Goal: Communication & Community: Answer question/provide support

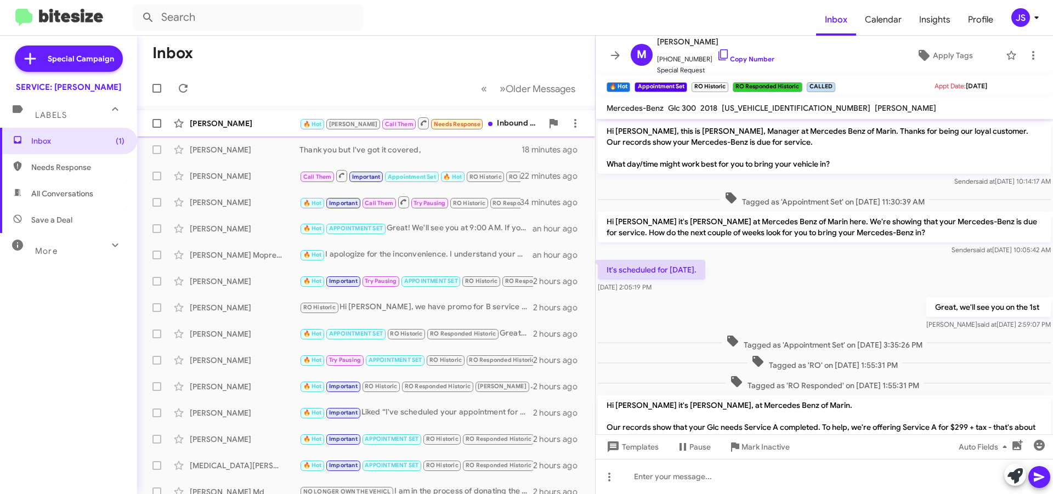
scroll to position [332, 0]
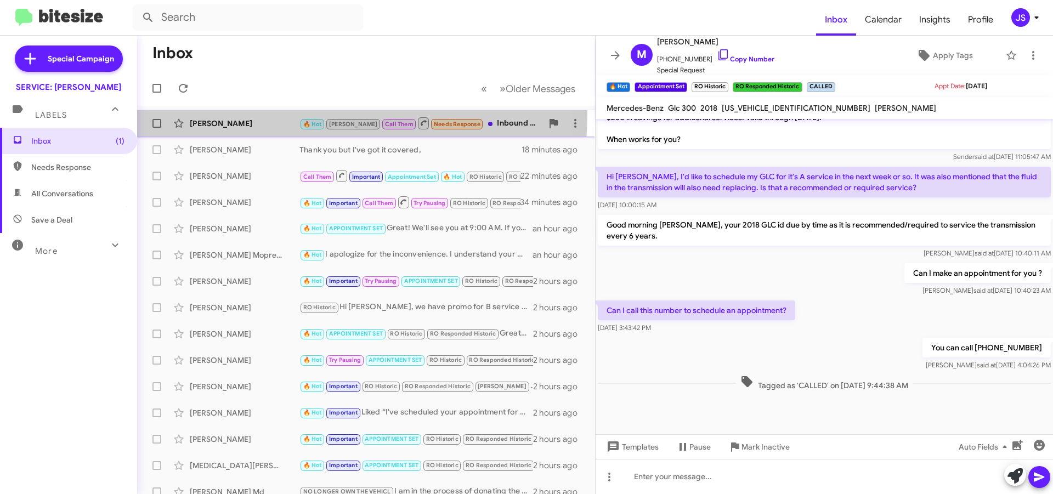
click at [231, 112] on div "Walter Ajquiy 🔥 Hot RAUL Call Them Needs Response Inbound Call 3 minutes ago" at bounding box center [366, 123] width 440 height 22
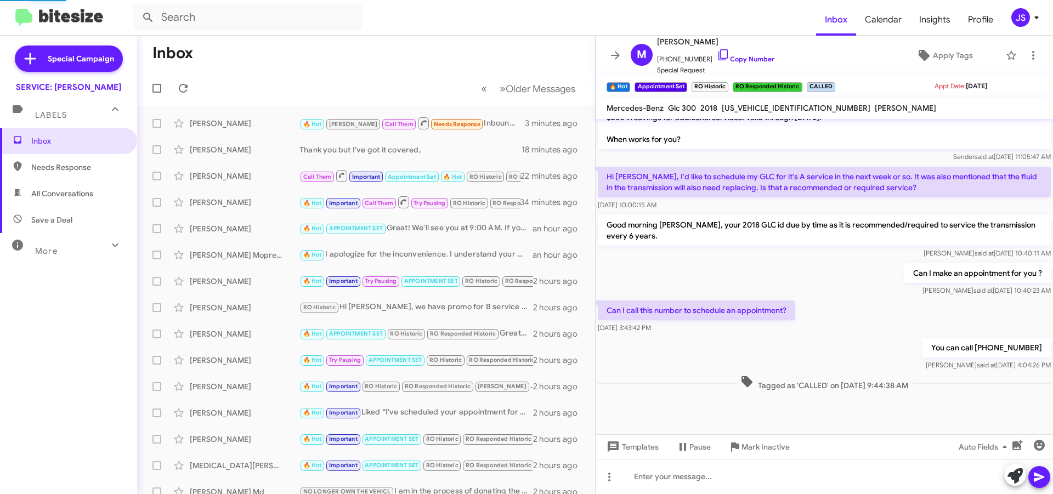
scroll to position [190, 0]
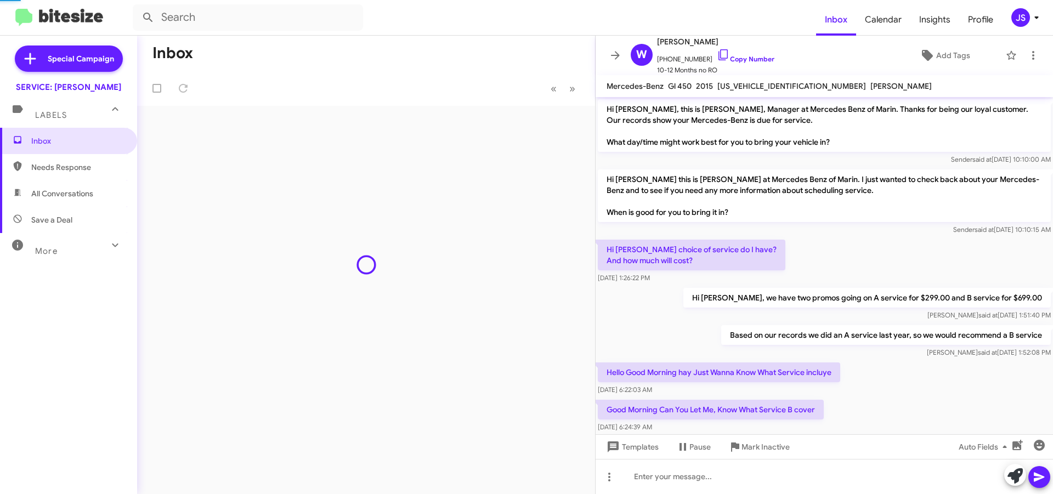
scroll to position [168, 0]
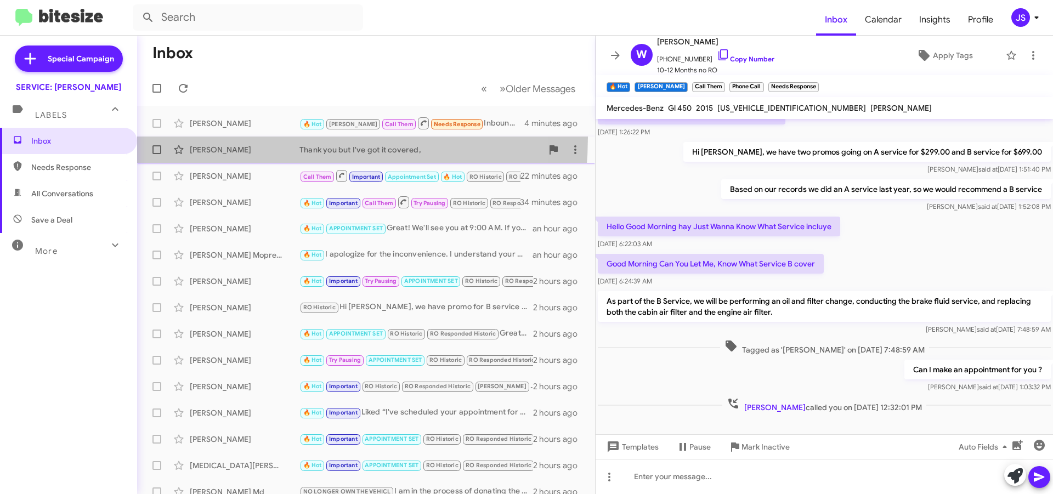
click at [219, 137] on span "Ron Naventi Thank you but I've got it covered, 18 minutes ago" at bounding box center [366, 150] width 458 height 26
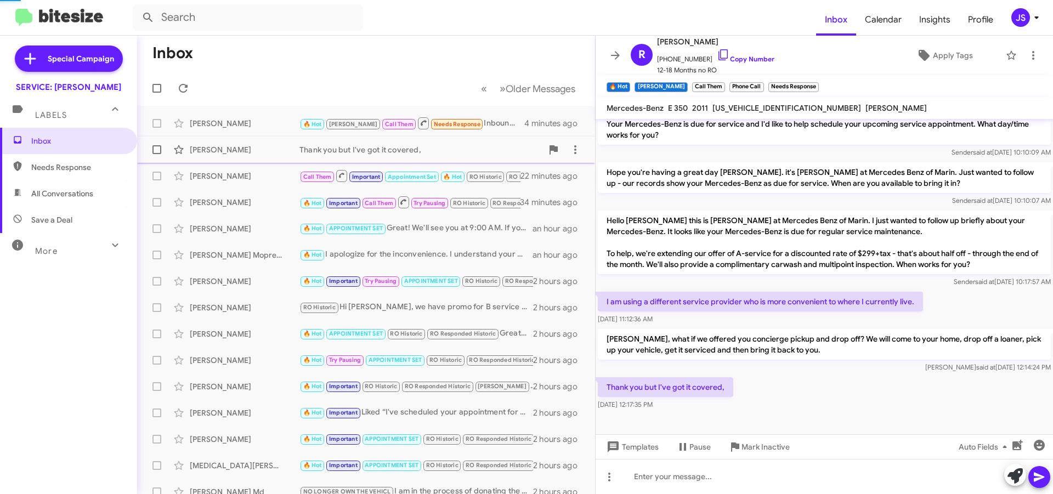
scroll to position [126, 0]
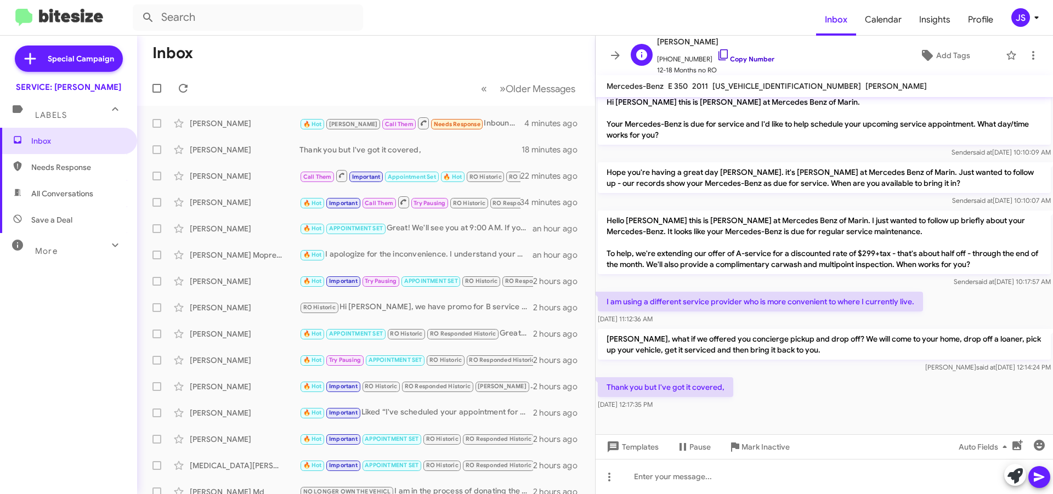
click at [718, 50] on icon at bounding box center [722, 54] width 9 height 11
click at [275, 115] on div "Walter Ajquiy 🔥 Hot RAUL Call Them Needs Response Hello Omar how are you? Can I…" at bounding box center [366, 123] width 440 height 22
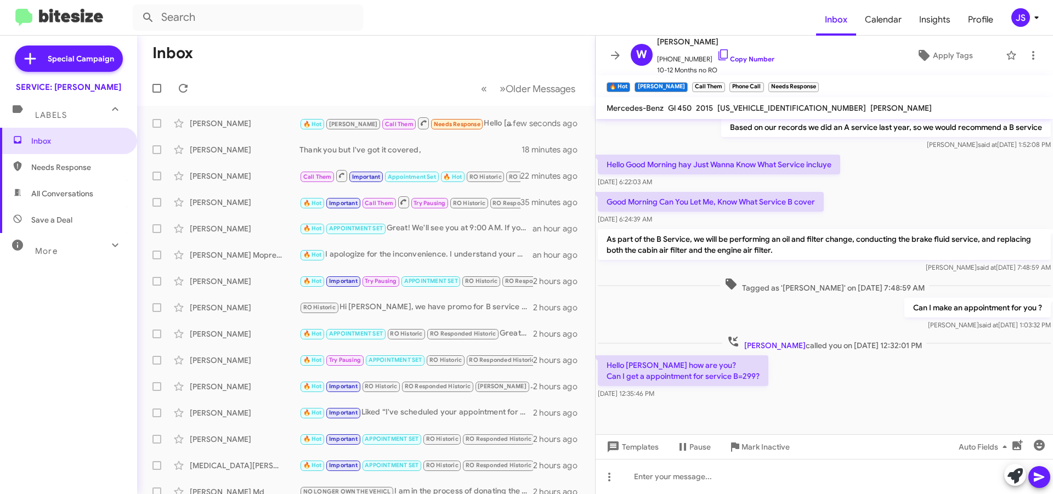
scroll to position [241, 0]
click at [724, 55] on link "Copy Number" at bounding box center [746, 59] width 58 height 8
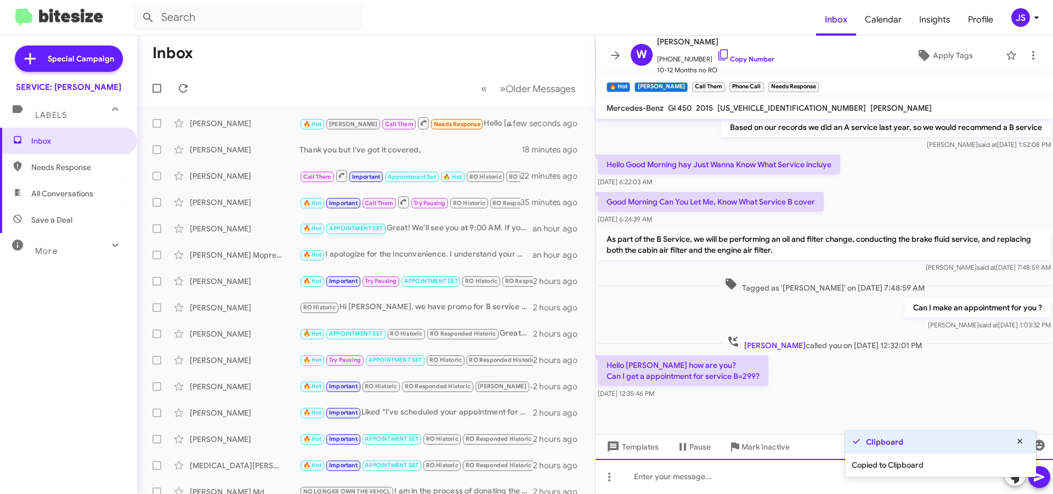
click at [809, 478] on div at bounding box center [823, 476] width 457 height 35
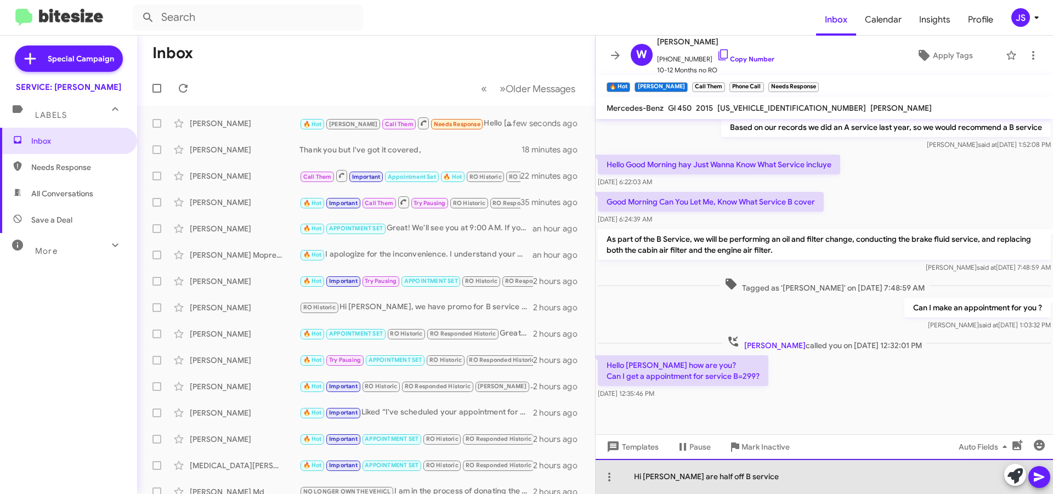
click at [665, 476] on div "Hi Walter are half off B service" at bounding box center [823, 476] width 457 height 35
click at [666, 479] on div "Hi Walter are half off B service" at bounding box center [823, 476] width 457 height 35
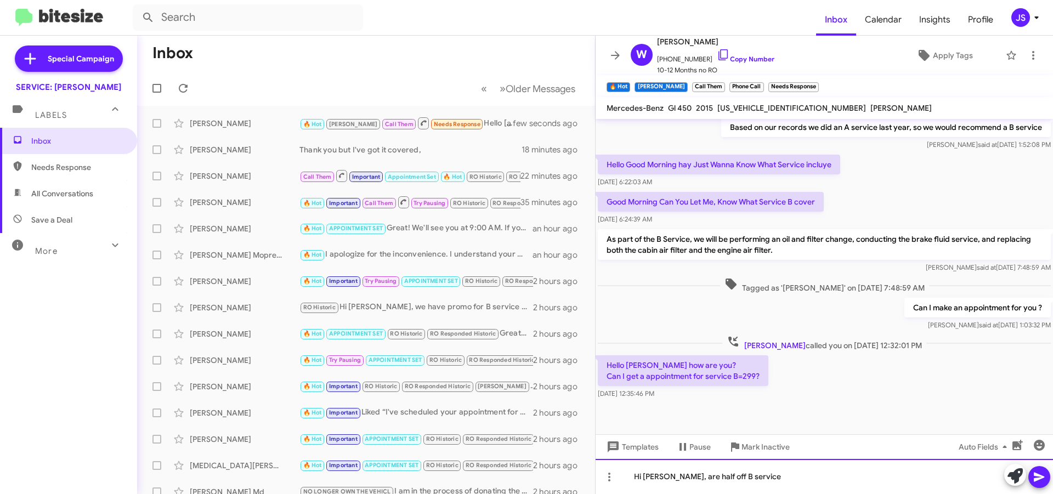
click at [771, 473] on div "Hi Walter, are half off B service" at bounding box center [823, 476] width 457 height 35
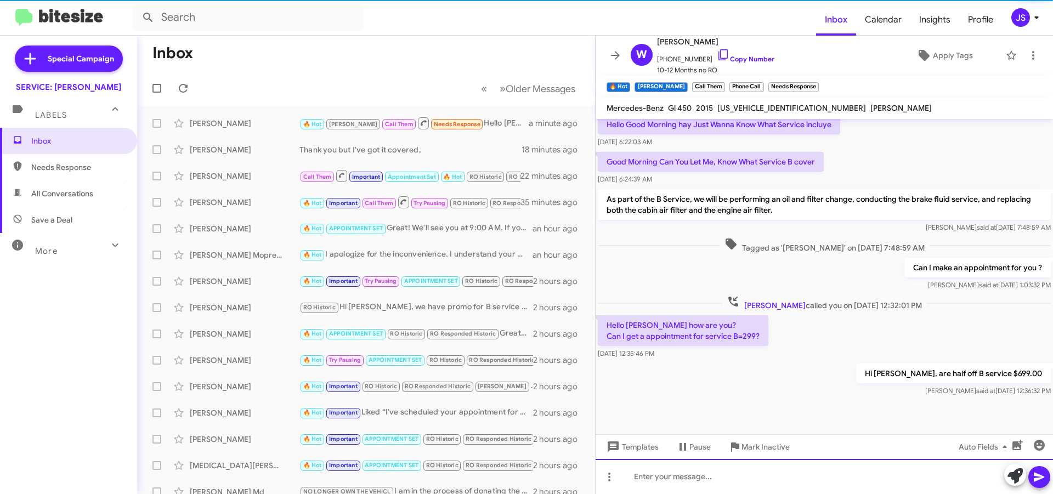
scroll to position [281, 0]
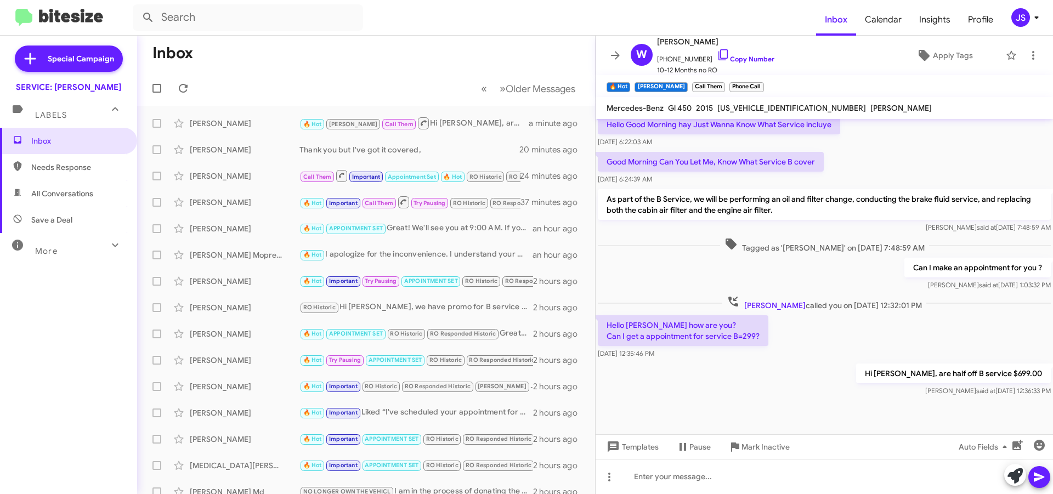
scroll to position [281, 0]
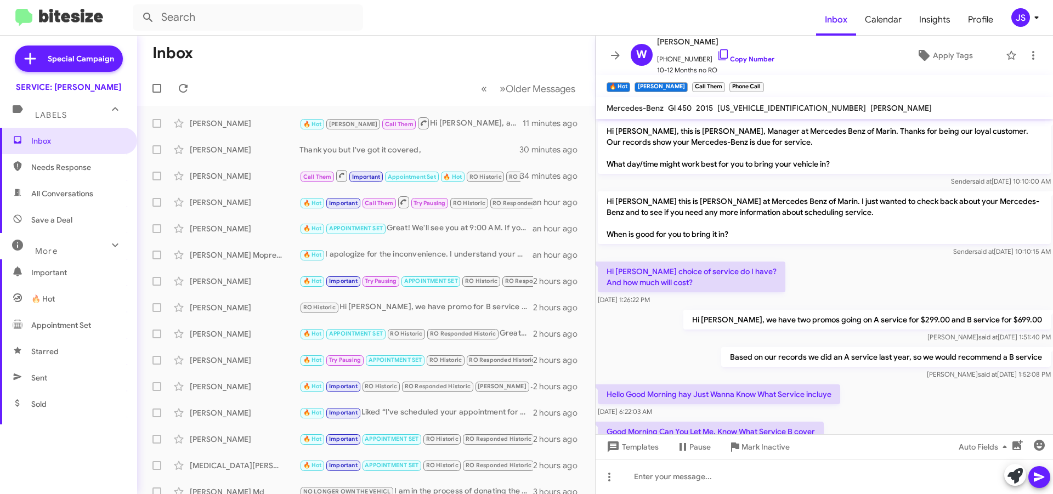
scroll to position [281, 0]
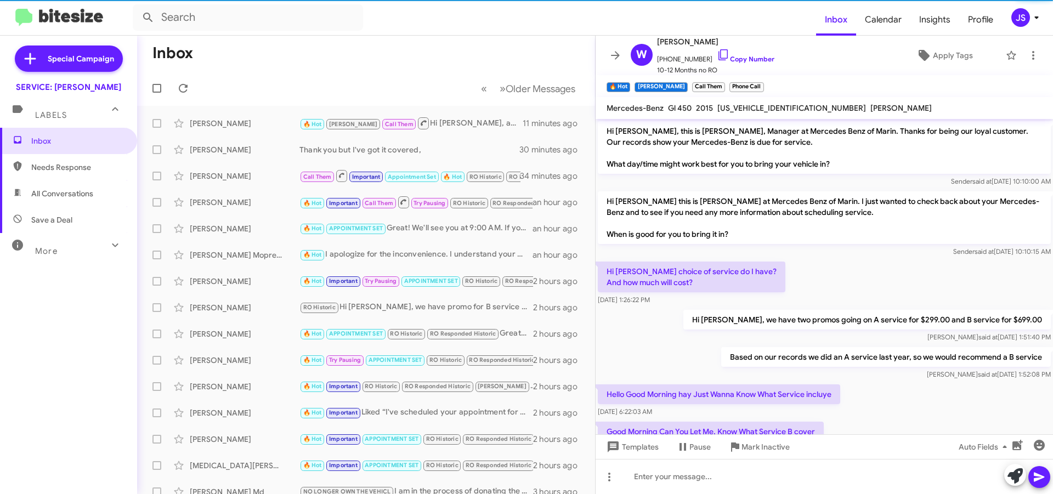
scroll to position [281, 0]
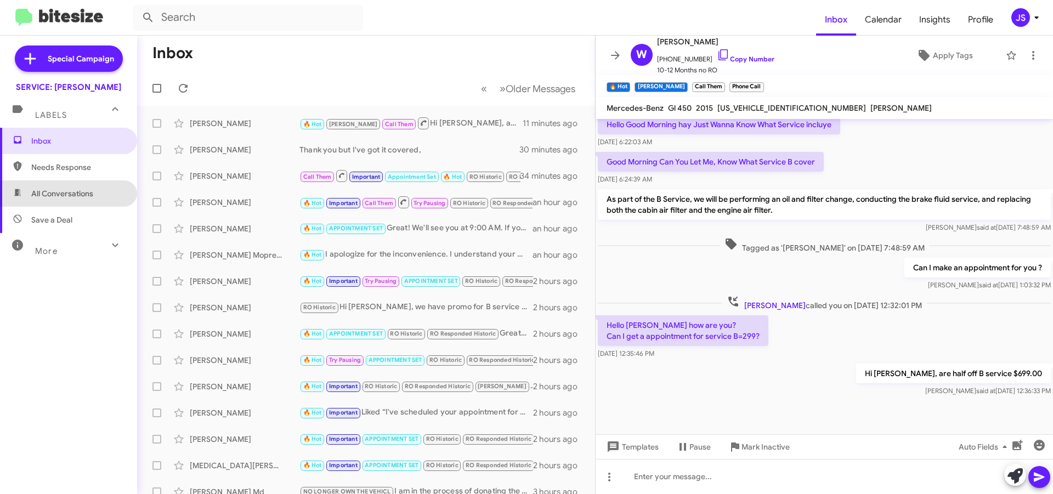
click at [95, 189] on span "All Conversations" at bounding box center [68, 193] width 137 height 26
type input "in:all-conversations"
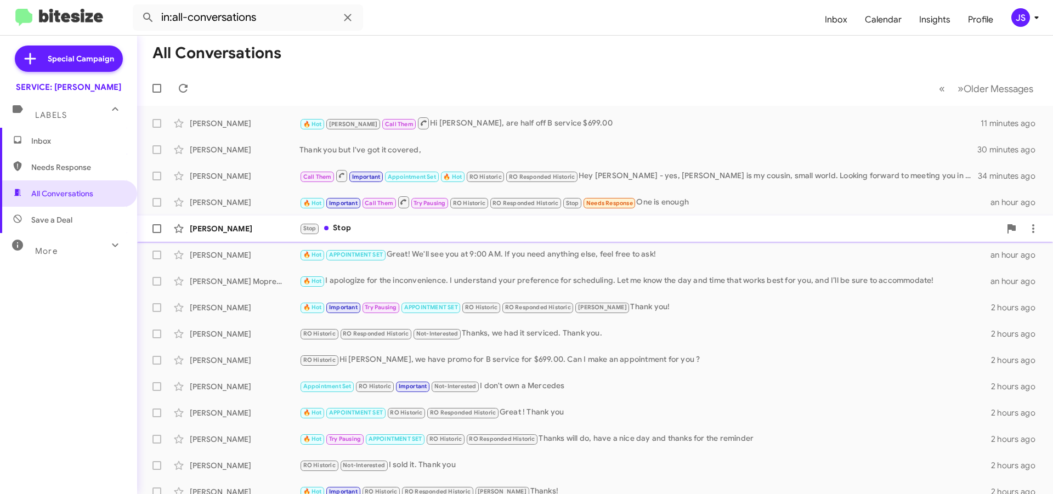
click at [249, 225] on div "[PERSON_NAME]" at bounding box center [245, 228] width 110 height 11
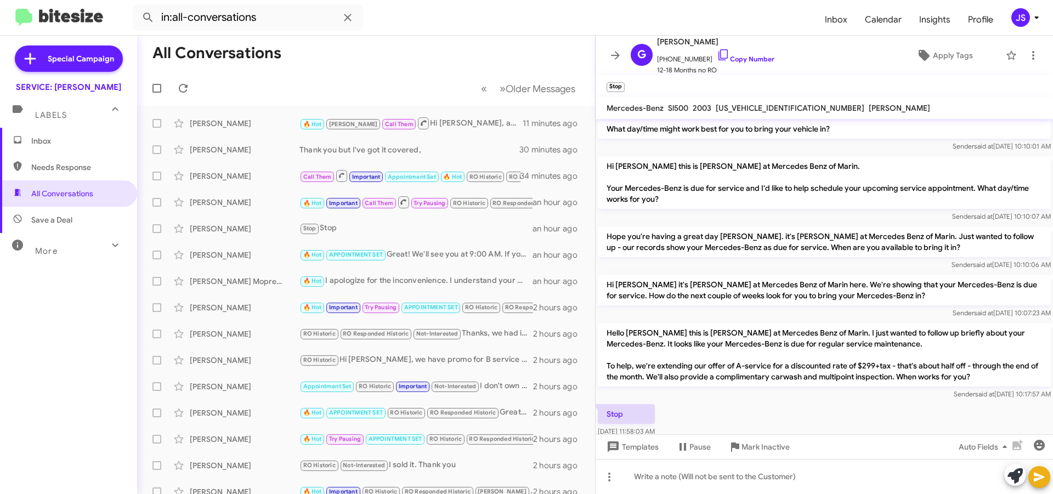
scroll to position [56, 0]
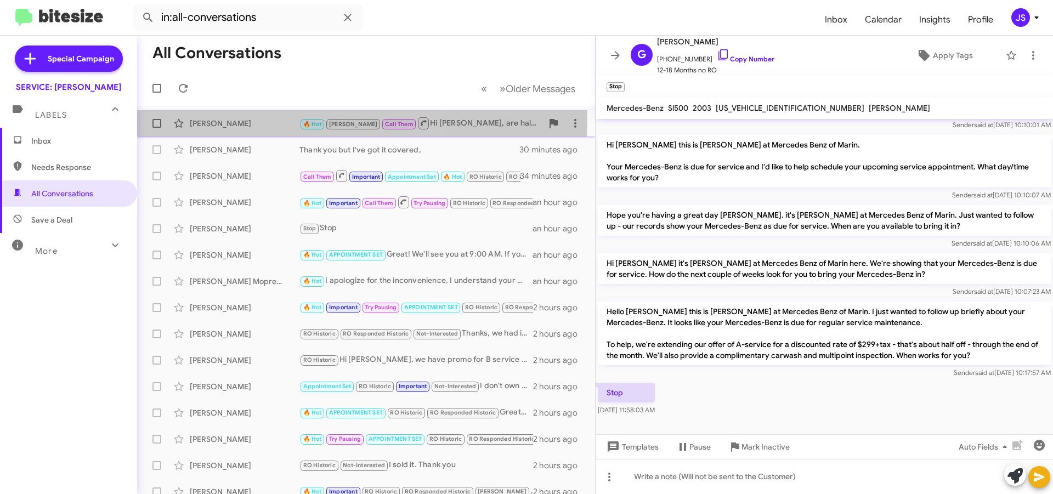
click at [237, 118] on div "[PERSON_NAME]" at bounding box center [245, 123] width 110 height 11
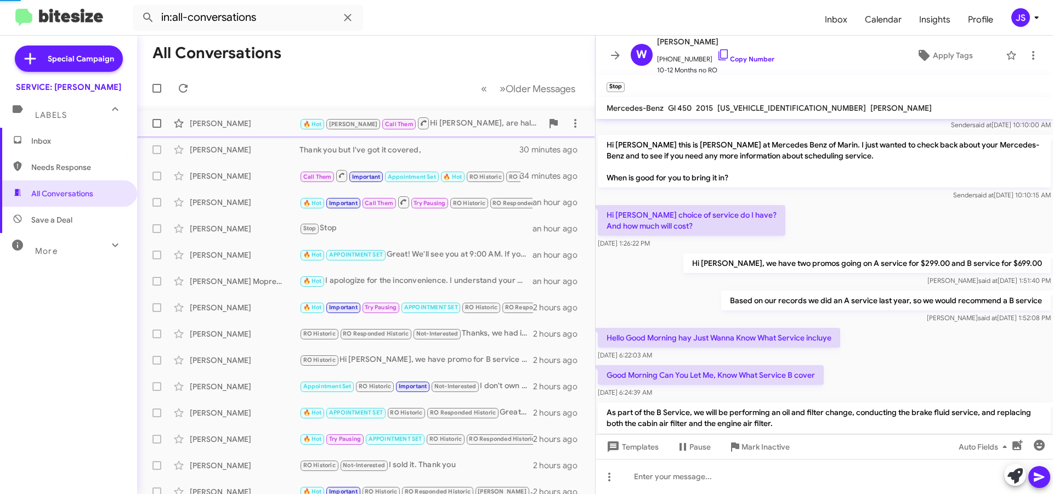
scroll to position [281, 0]
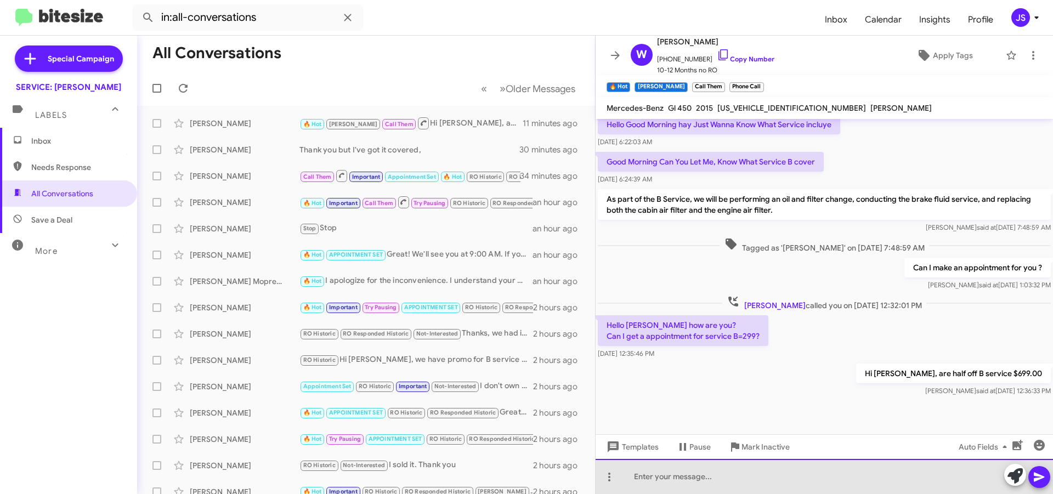
click at [739, 492] on div at bounding box center [823, 476] width 457 height 35
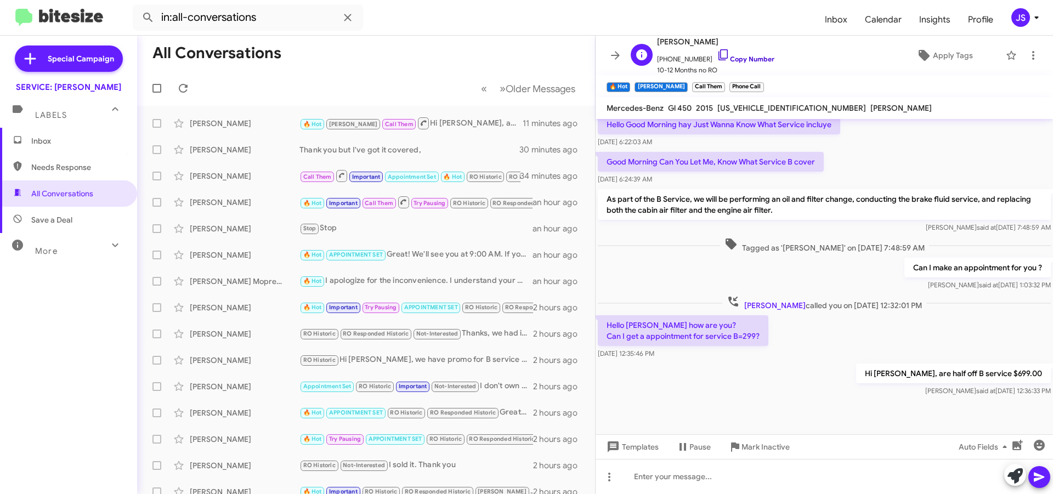
click at [717, 60] on icon at bounding box center [723, 54] width 13 height 13
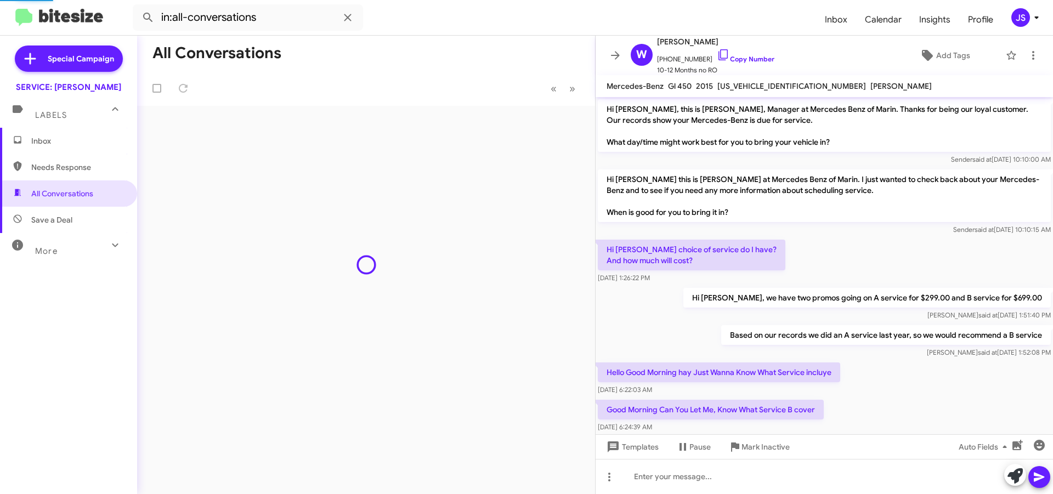
scroll to position [237, 0]
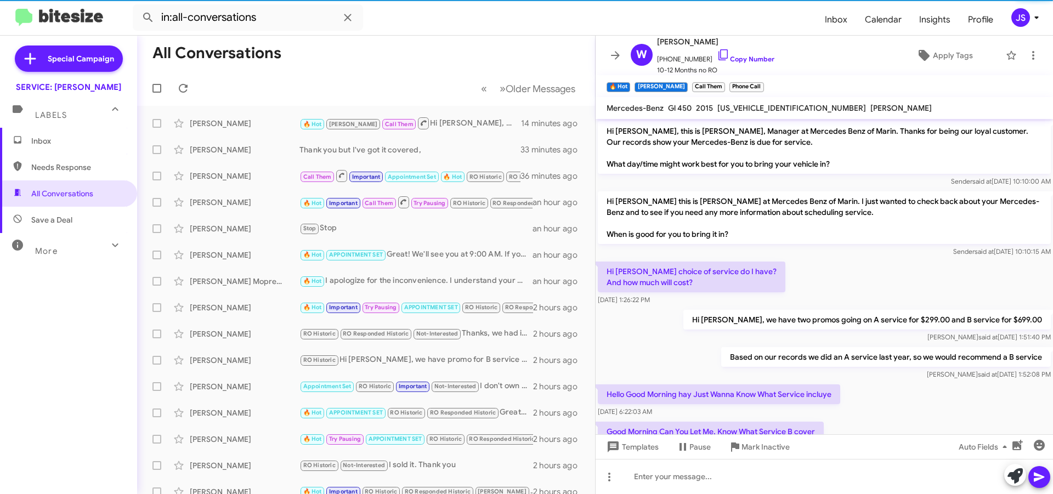
scroll to position [281, 0]
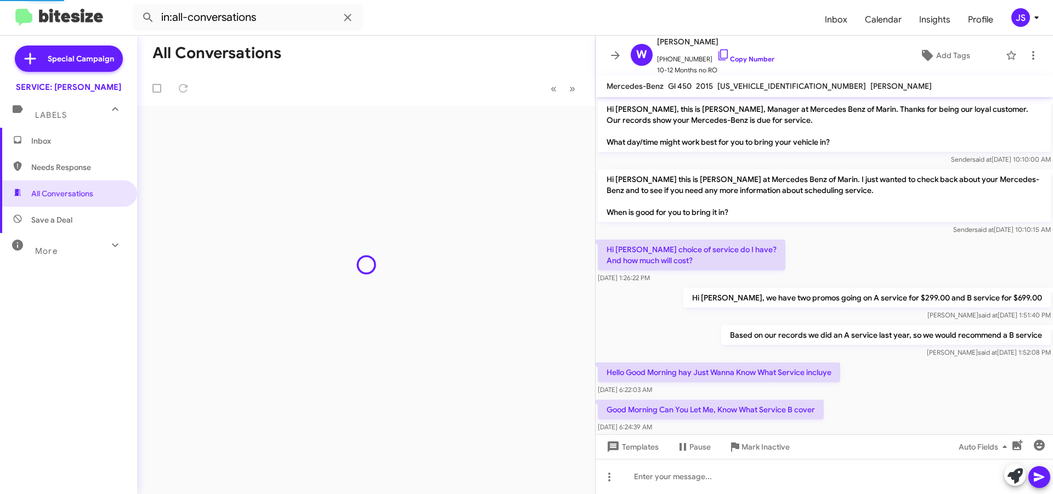
scroll to position [259, 0]
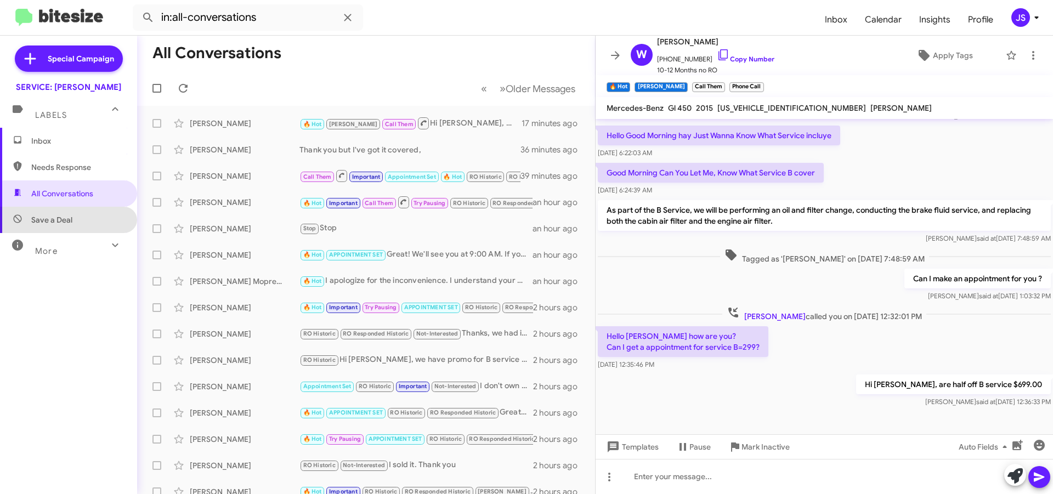
click at [71, 222] on span "Save a Deal" at bounding box center [51, 219] width 41 height 11
type input "in:not-interested"
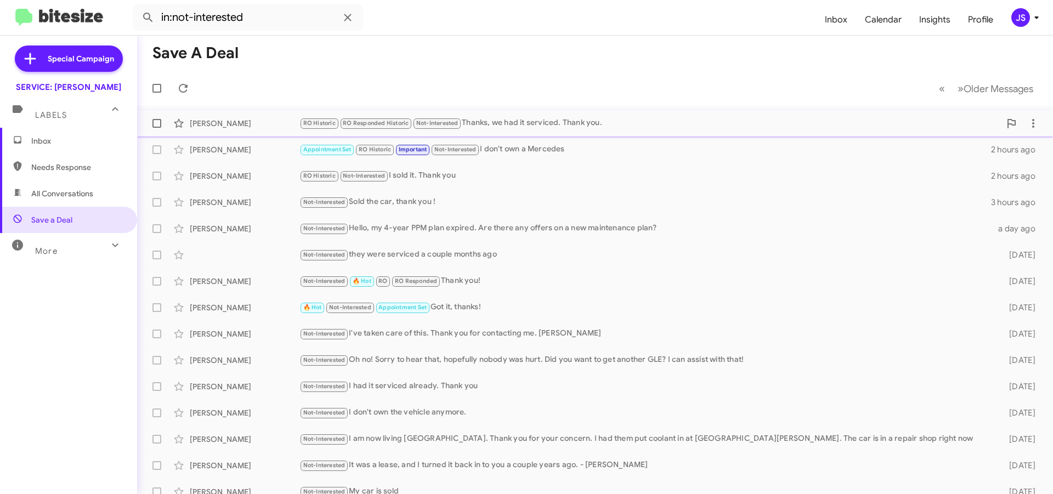
click at [248, 129] on div "Alan Geddes RO Historic RO Responded Historic Not-Interested Thanks, we had it …" at bounding box center [595, 123] width 898 height 22
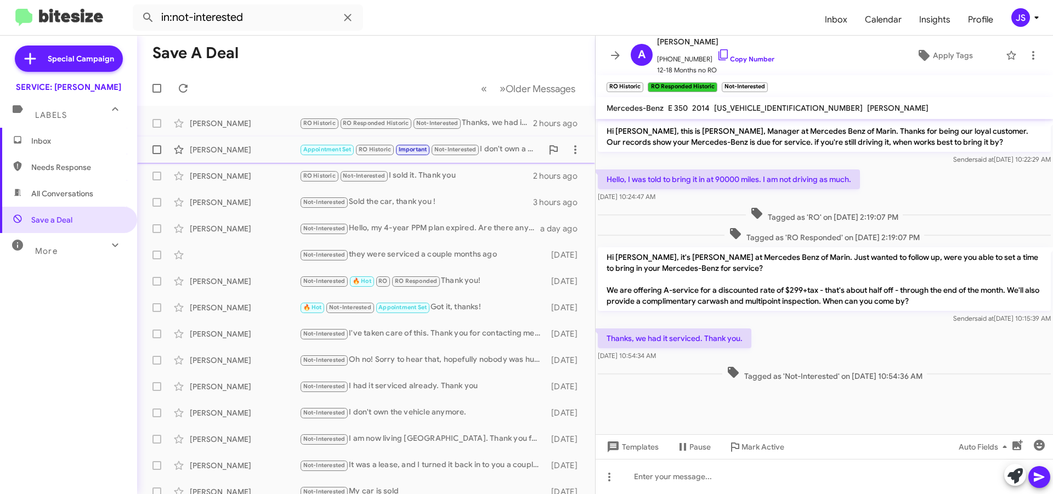
click at [240, 144] on div "Leigh Johnson" at bounding box center [245, 149] width 110 height 11
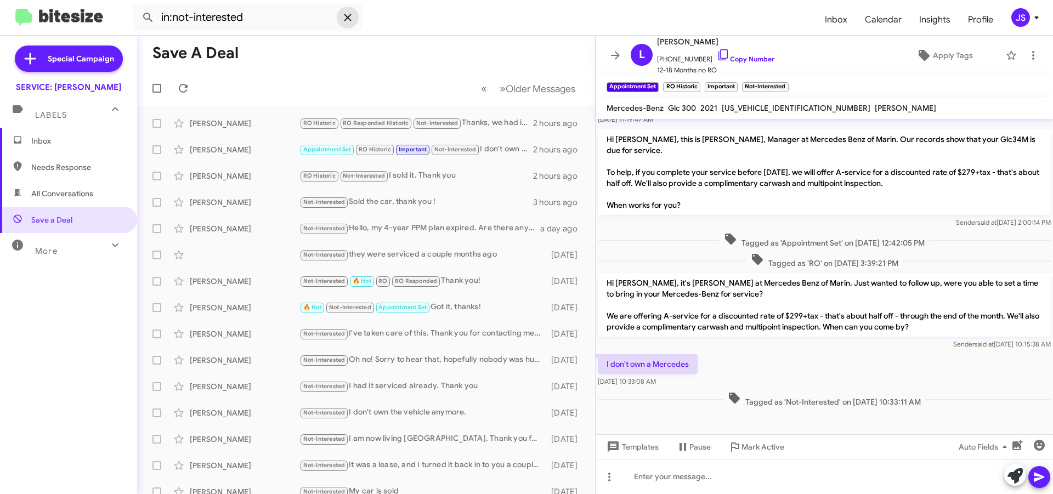
click at [352, 12] on icon at bounding box center [347, 17] width 13 height 13
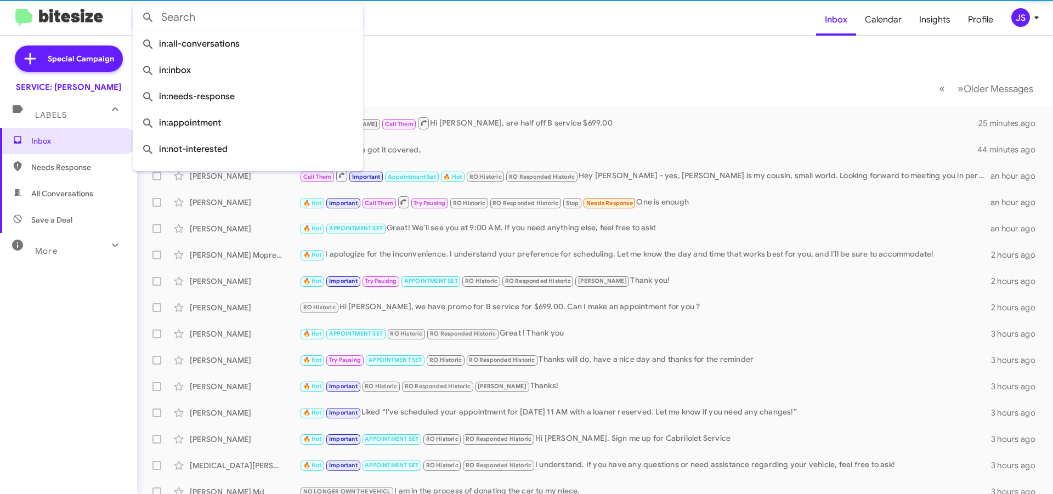
click at [280, 14] on input "text" at bounding box center [248, 17] width 230 height 26
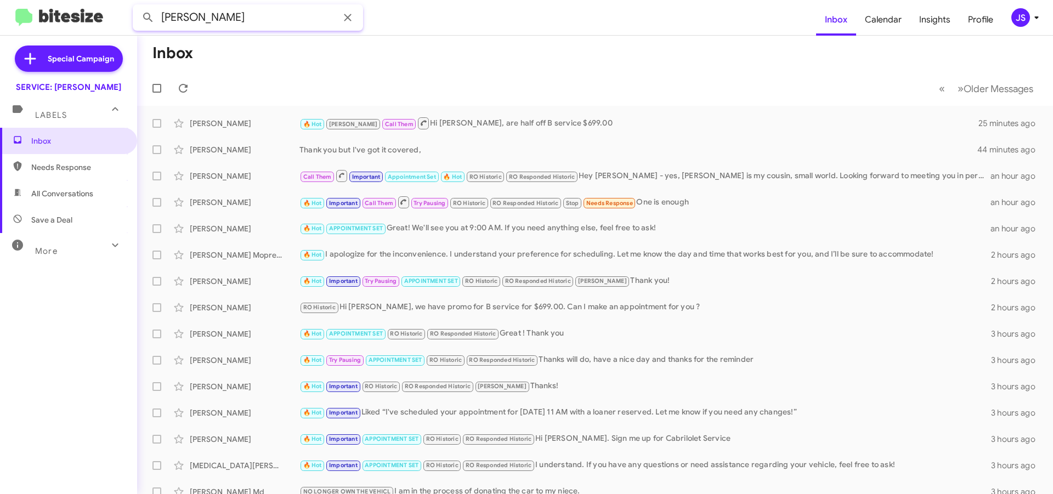
type input "JACOB"
click at [137, 7] on button at bounding box center [148, 18] width 22 height 22
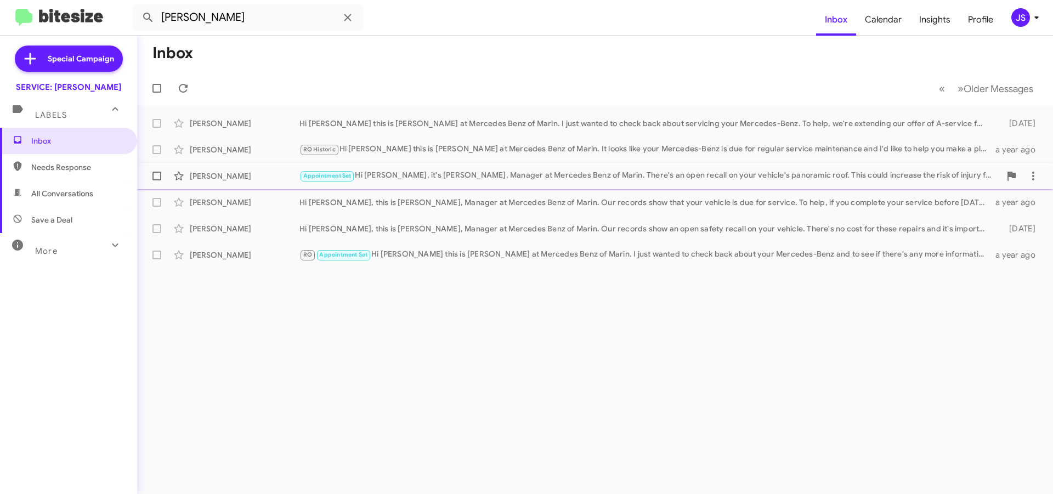
click at [237, 178] on div "Orr Jacob" at bounding box center [245, 176] width 110 height 11
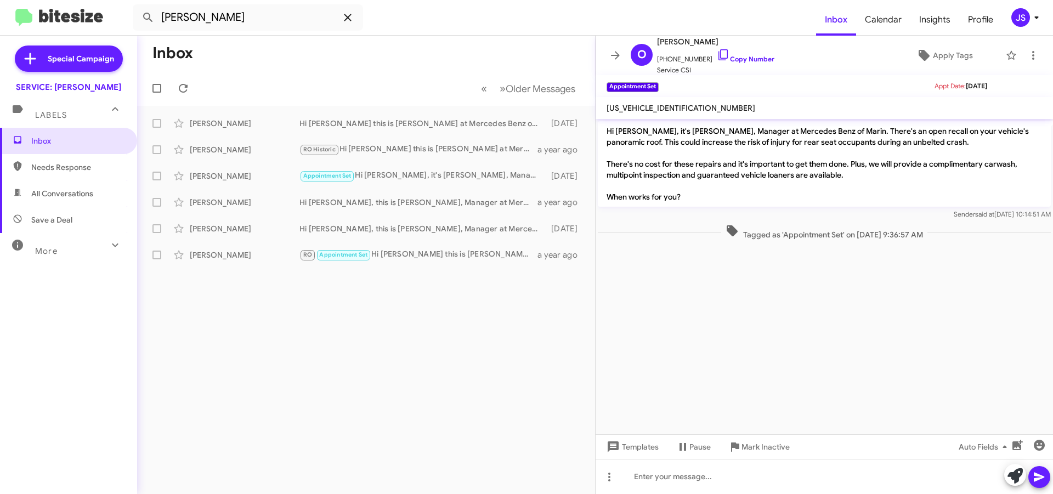
click at [339, 15] on span at bounding box center [348, 17] width 22 height 13
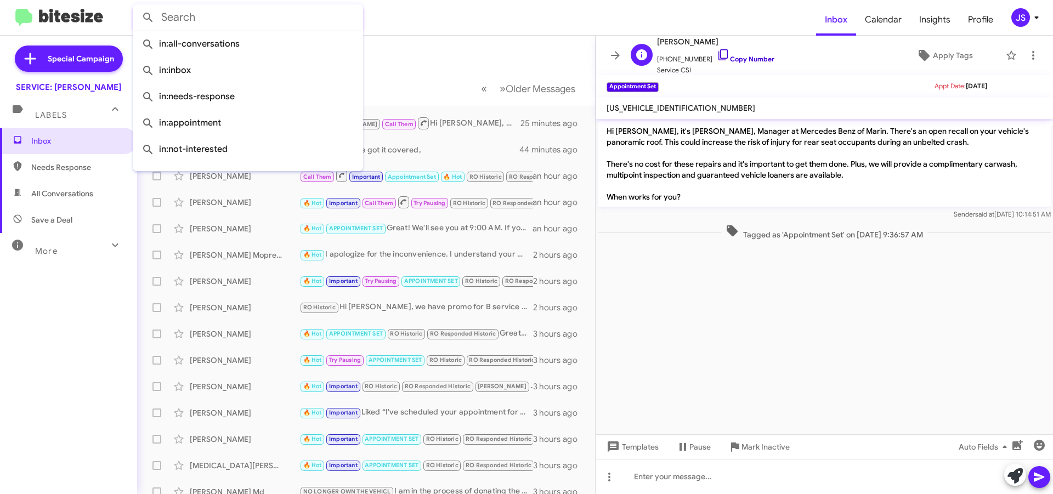
click at [717, 59] on icon at bounding box center [723, 54] width 13 height 13
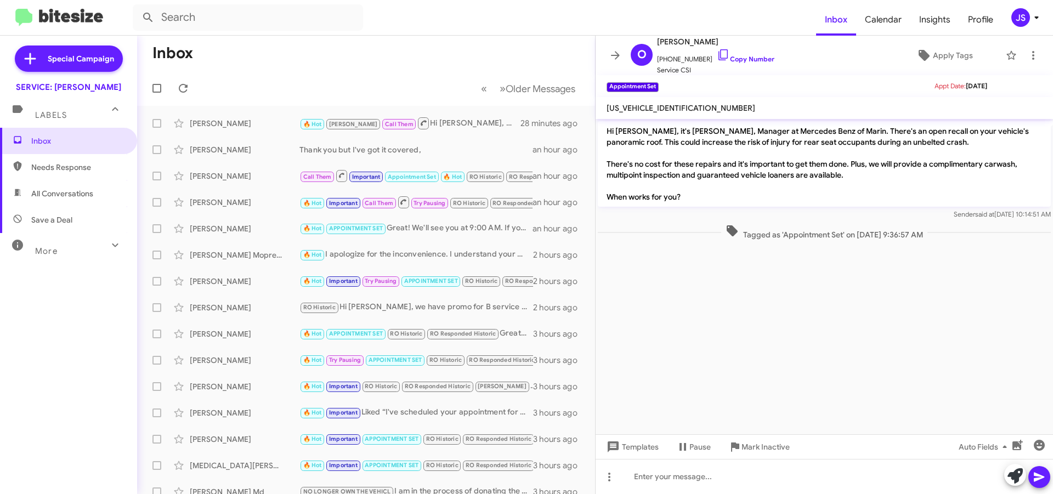
click at [63, 197] on span "All Conversations" at bounding box center [62, 193] width 62 height 11
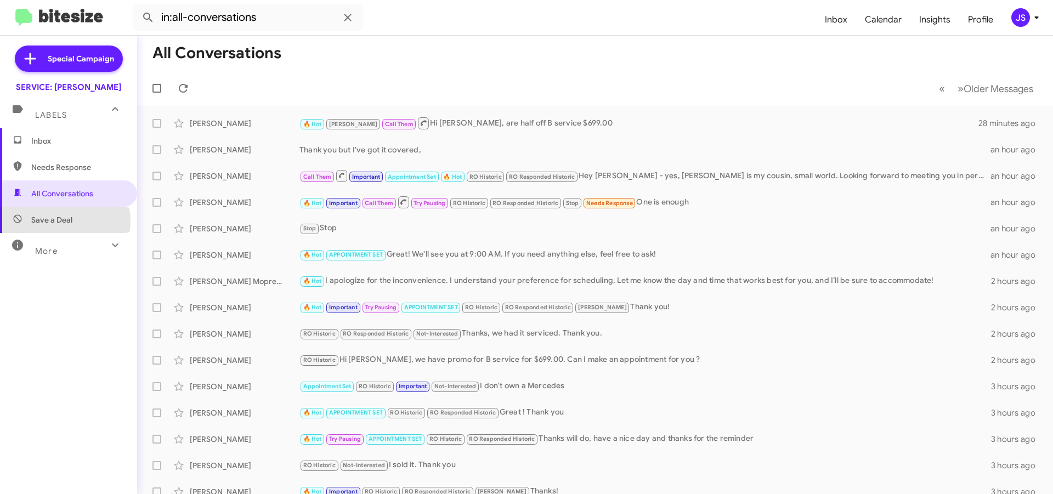
click at [64, 221] on span "Save a Deal" at bounding box center [51, 219] width 41 height 11
type input "in:not-interested"
